Goal: Transaction & Acquisition: Subscribe to service/newsletter

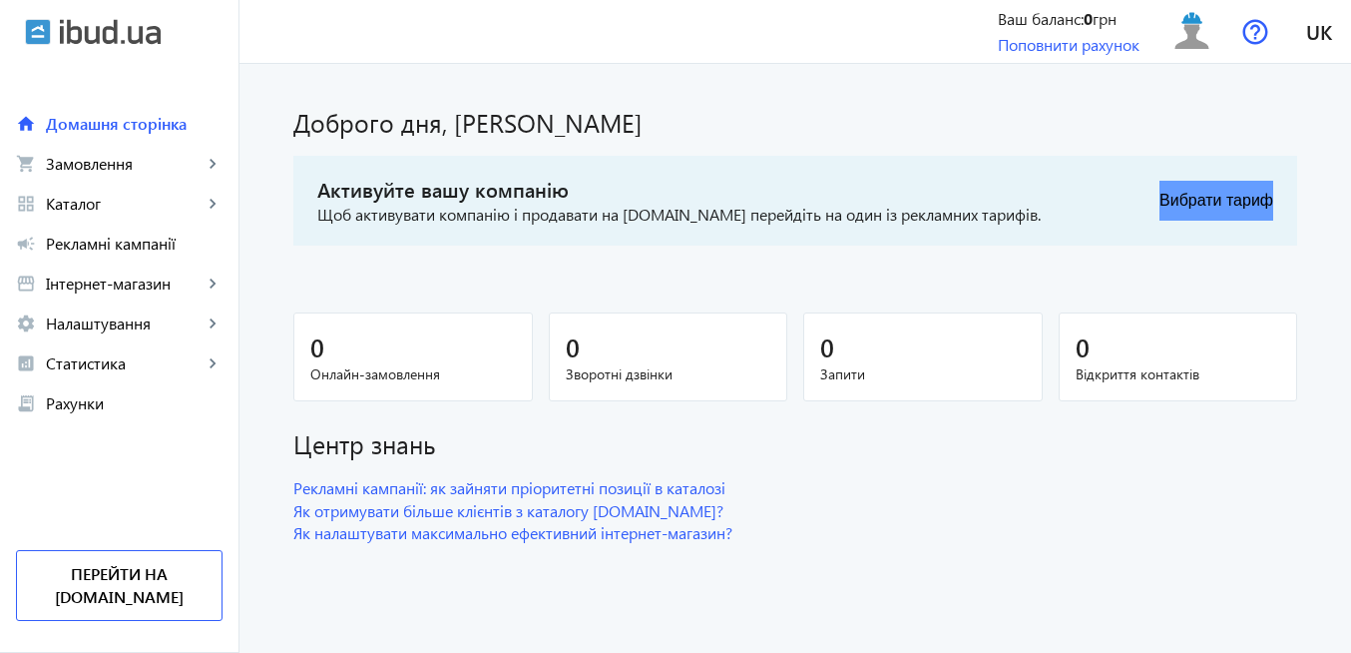
click at [1237, 201] on button "Вибрати тариф" at bounding box center [1217, 201] width 114 height 40
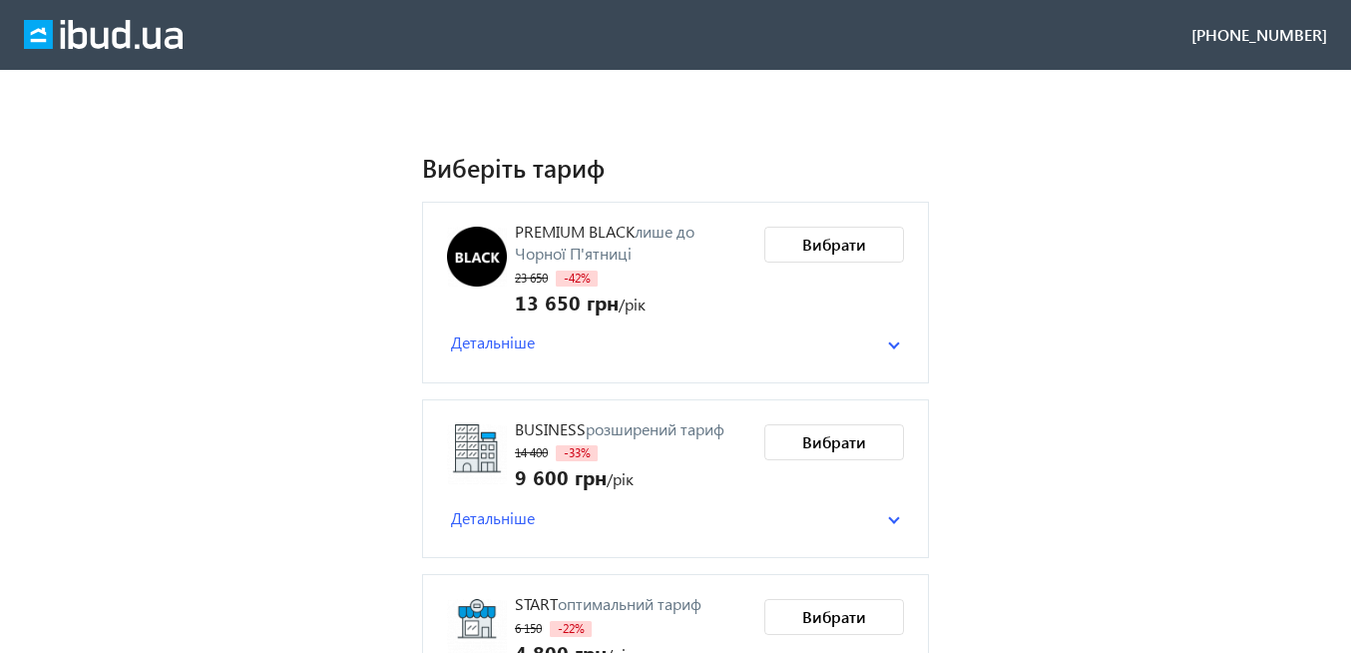
scroll to position [431, 0]
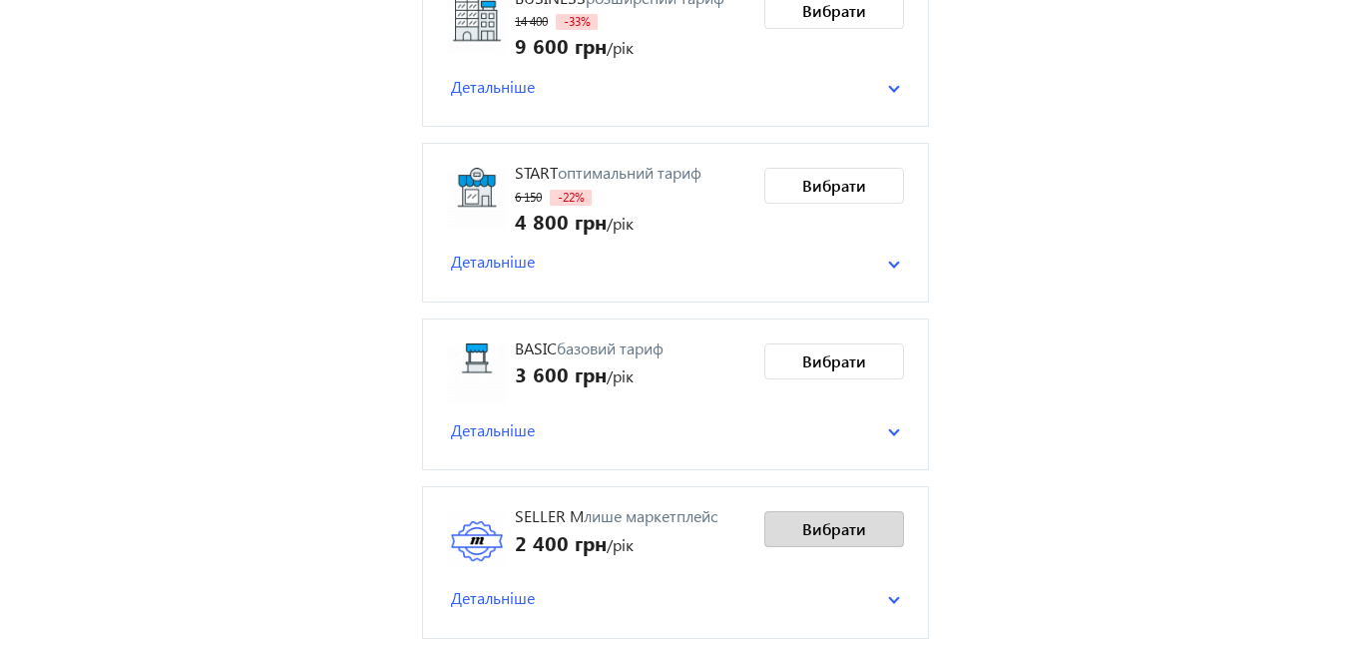
click at [842, 528] on span "Вибрати" at bounding box center [834, 529] width 64 height 22
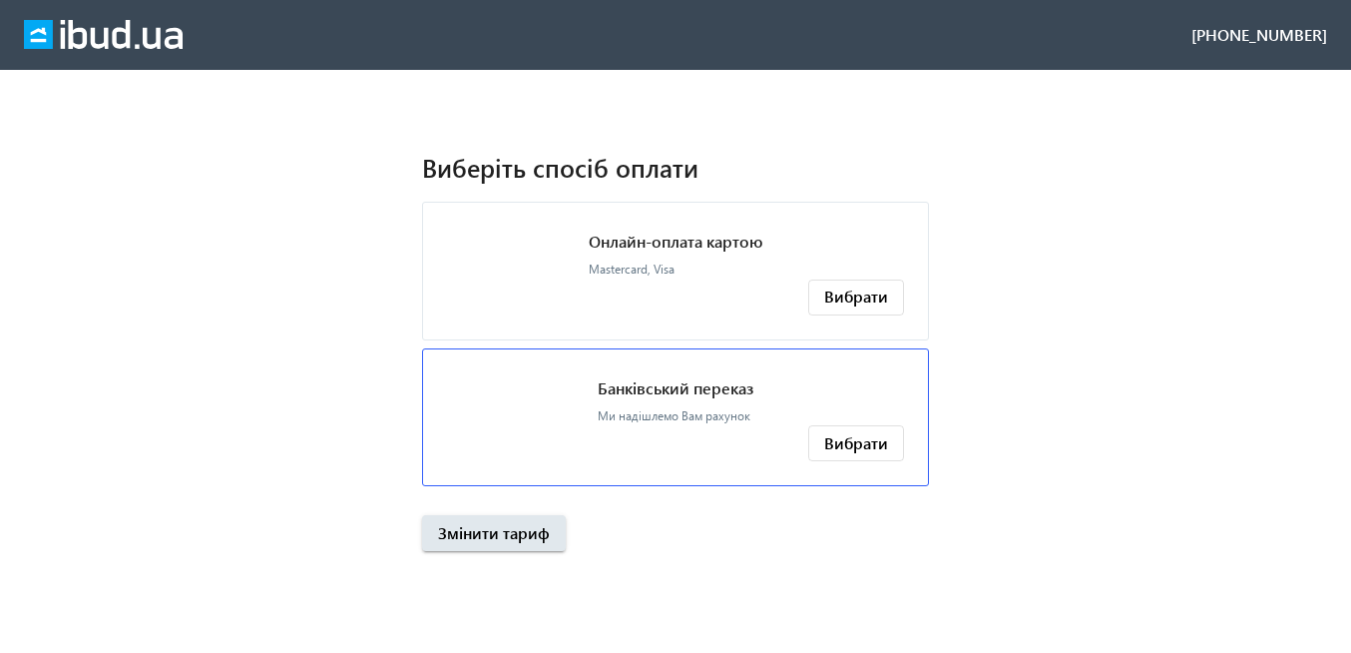
click at [716, 390] on p "Банківський переказ" at bounding box center [676, 388] width 156 height 22
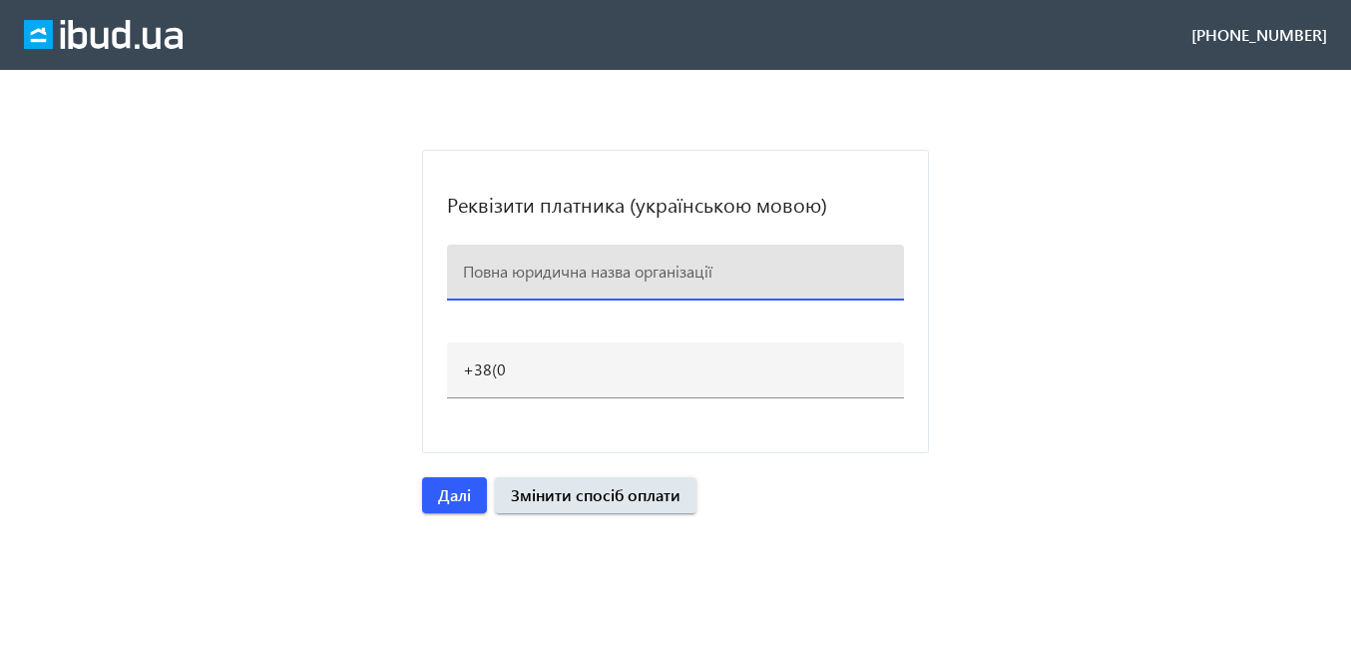
click at [525, 269] on input at bounding box center [675, 270] width 425 height 21
paste input "ФІЗИЧНА ОСОБА - ПІДПРИЄМЕЦЬ [PERSON_NAME]"
type input "ФІЗИЧНА ОСОБА - ПІДПРИЄМЕЦЬ [PERSON_NAME]"
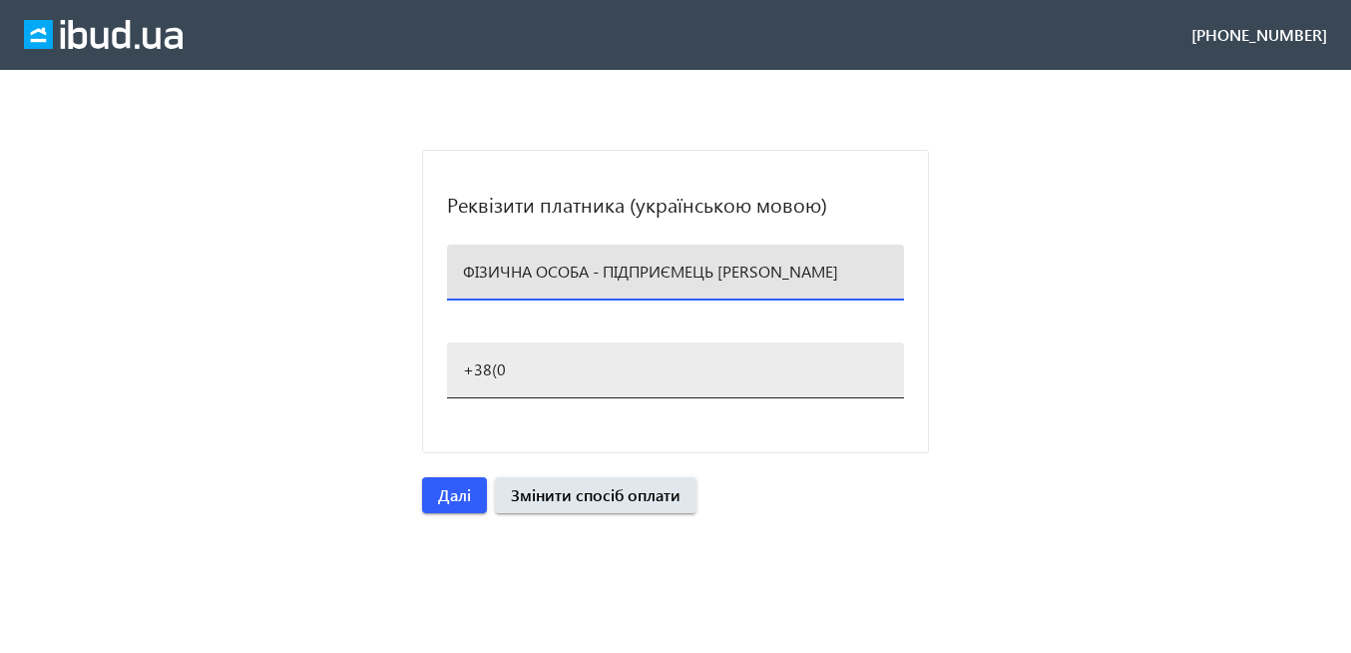
click at [511, 376] on input "+38(0" at bounding box center [675, 368] width 425 height 21
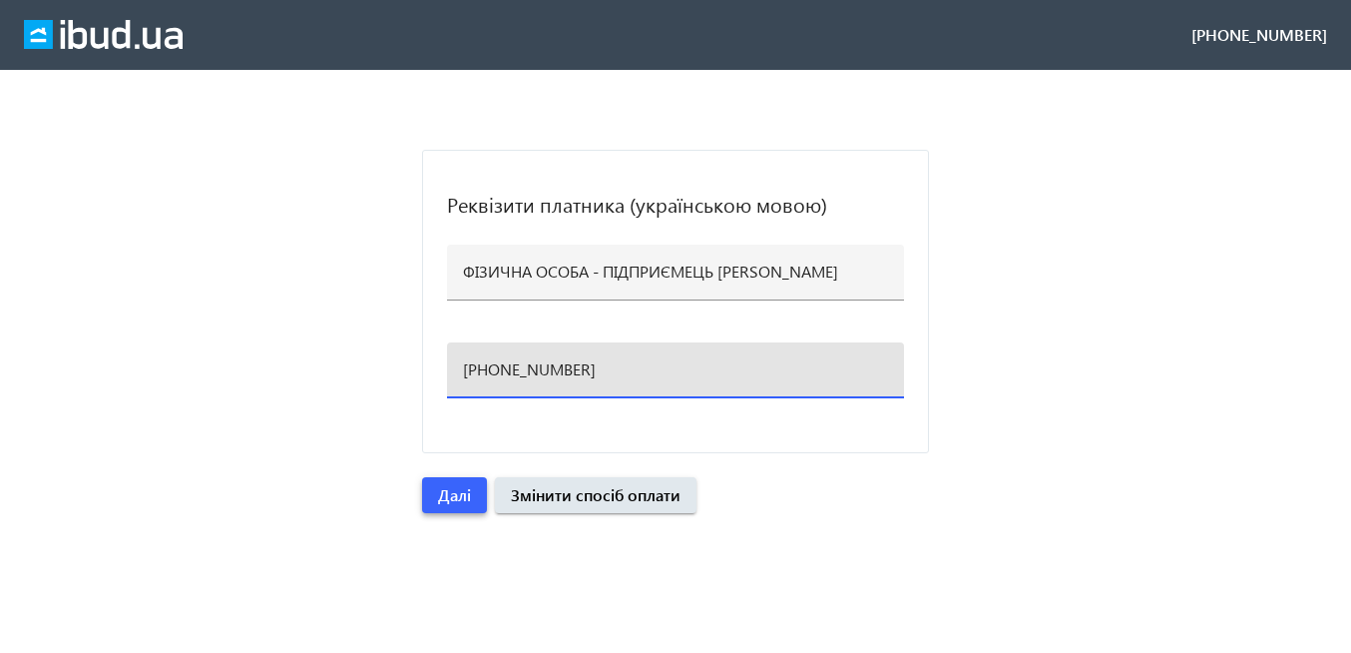
type input "[PHONE_NUMBER]"
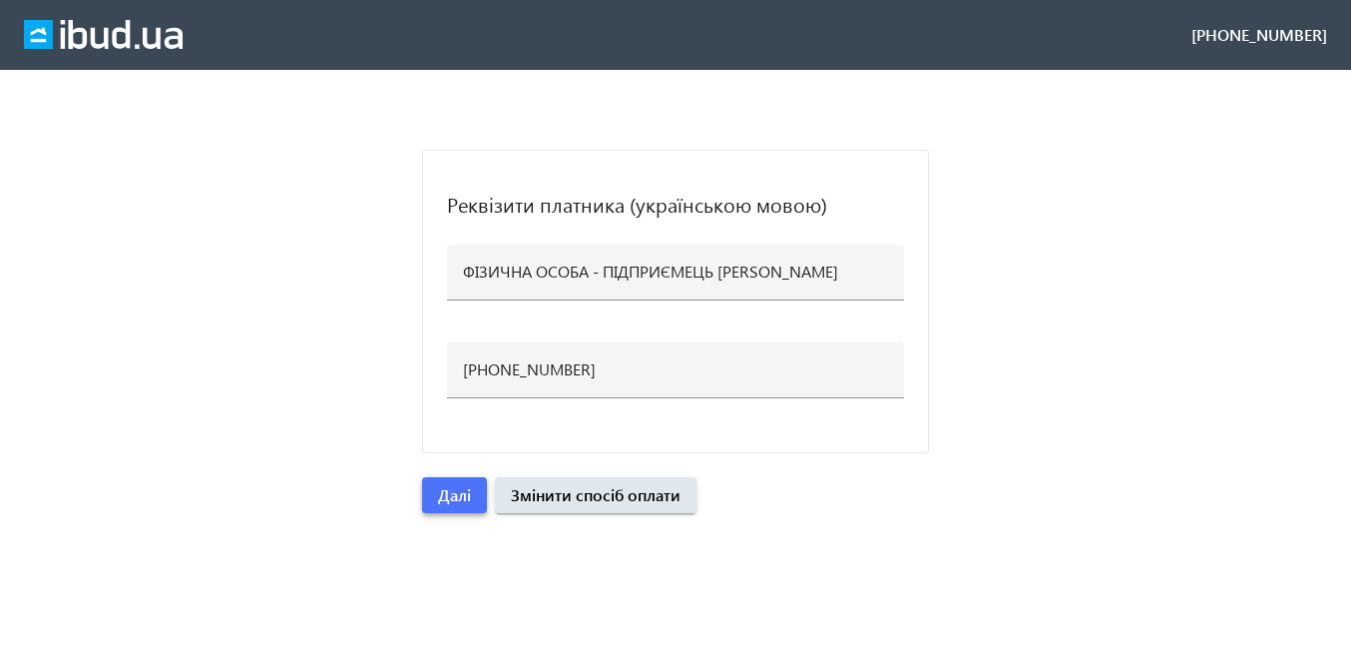
click at [456, 497] on span "Далі" at bounding box center [454, 495] width 33 height 22
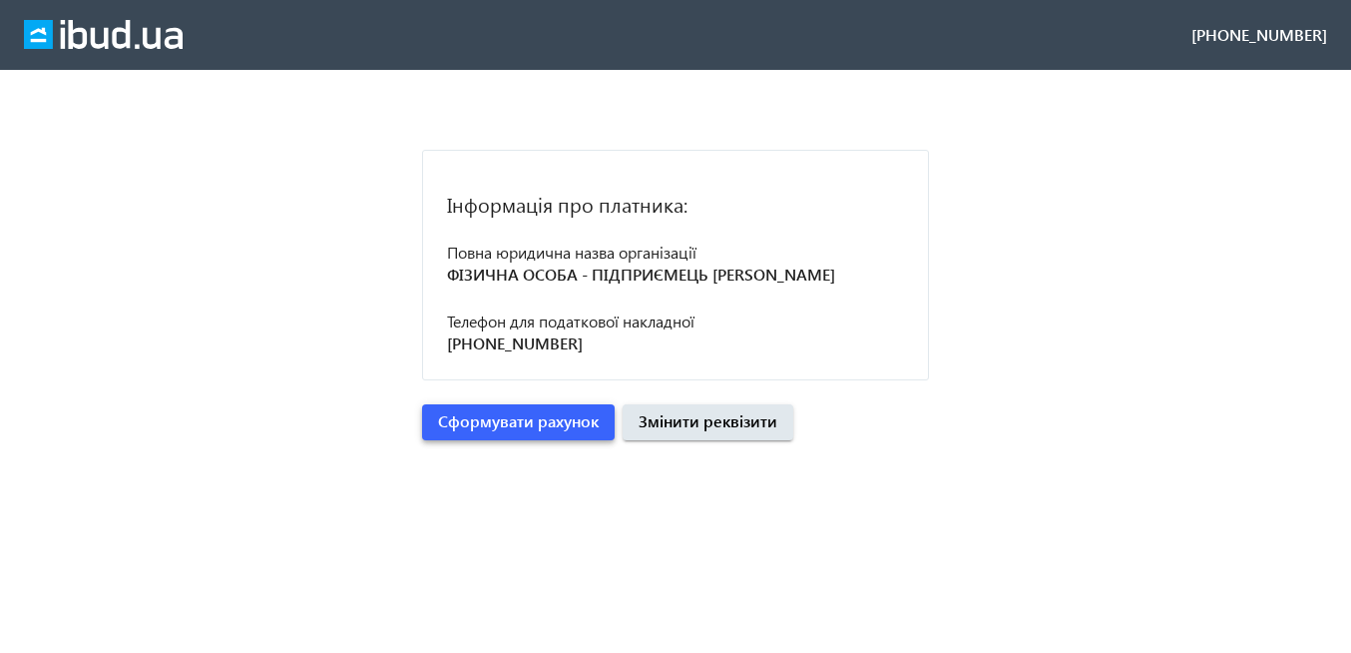
click at [507, 432] on span "Сформувати рахунок" at bounding box center [518, 421] width 161 height 22
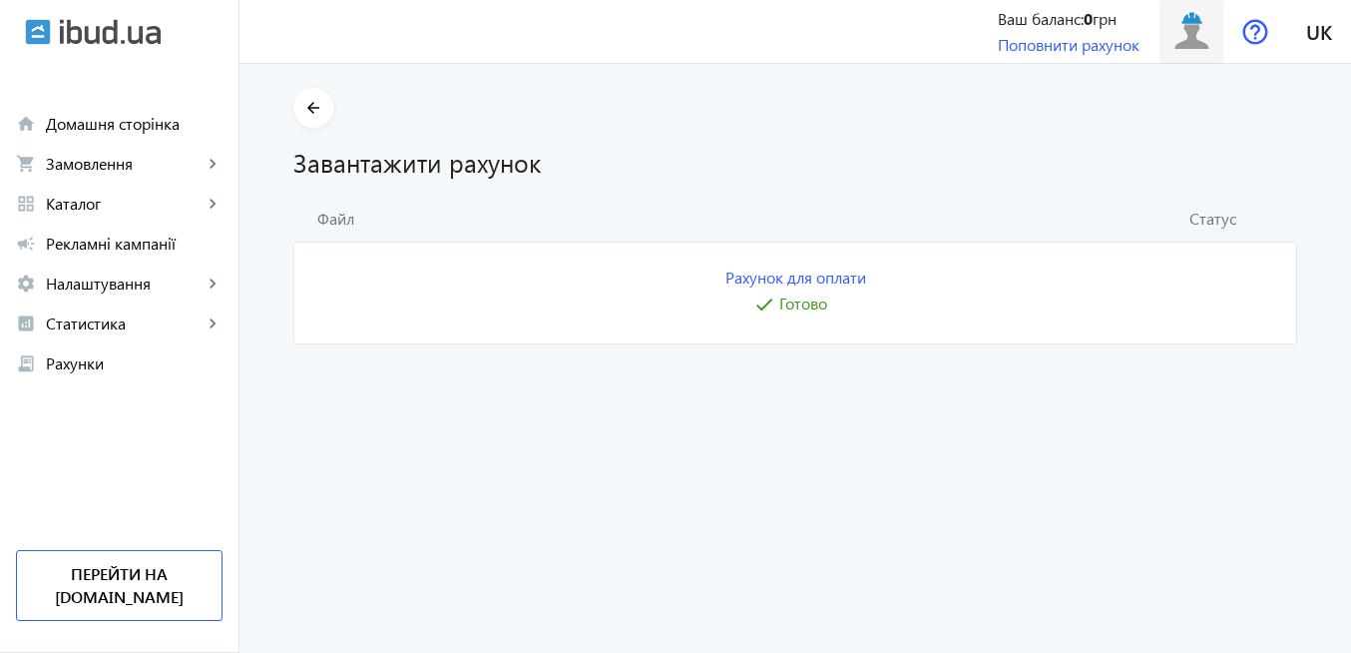
click at [1194, 41] on img at bounding box center [1192, 31] width 45 height 45
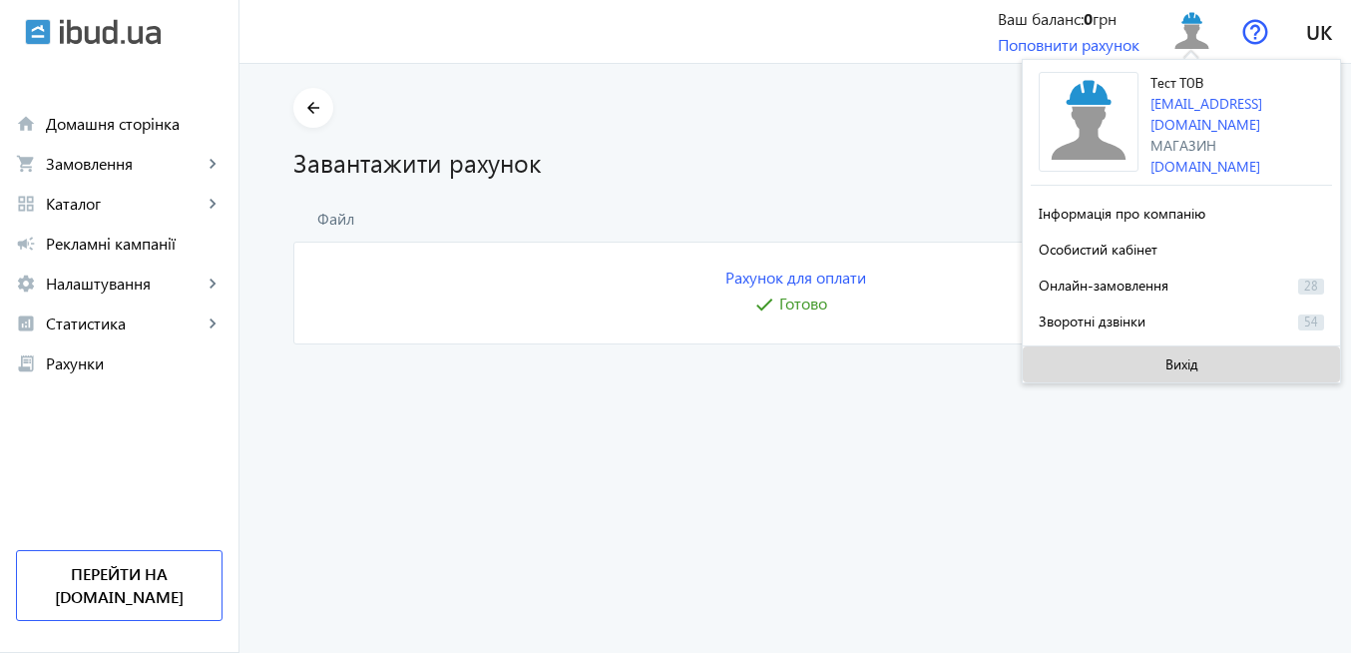
click at [1180, 361] on span "Вихід" at bounding box center [1182, 364] width 33 height 16
